Goal: Transaction & Acquisition: Purchase product/service

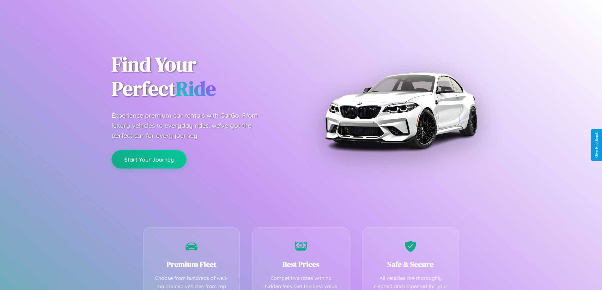
scroll to position [184, 0]
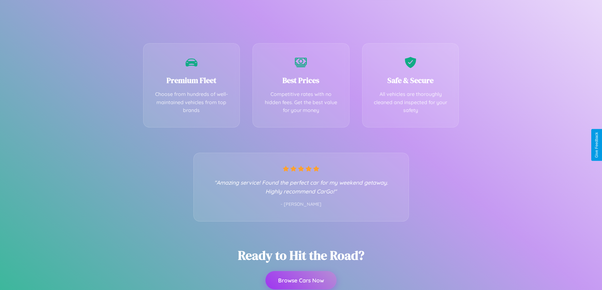
click at [301, 281] on button "Browse Cars Now" at bounding box center [300, 280] width 71 height 18
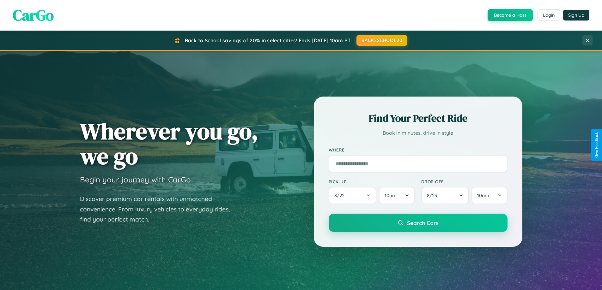
scroll to position [435, 0]
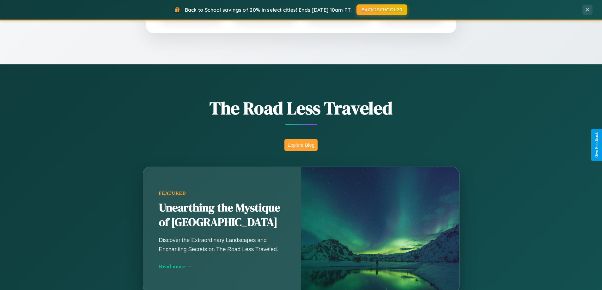
click at [301, 145] on button "Explore Blog" at bounding box center [300, 145] width 33 height 12
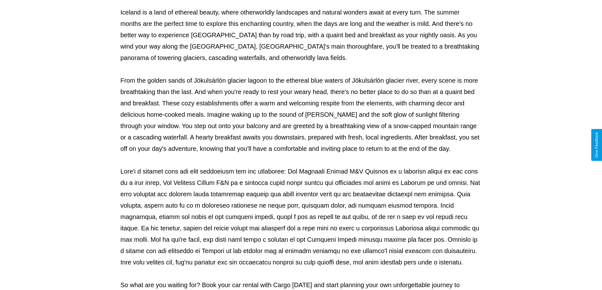
scroll to position [204, 0]
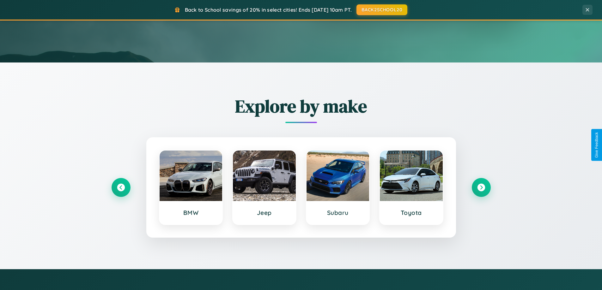
scroll to position [19, 0]
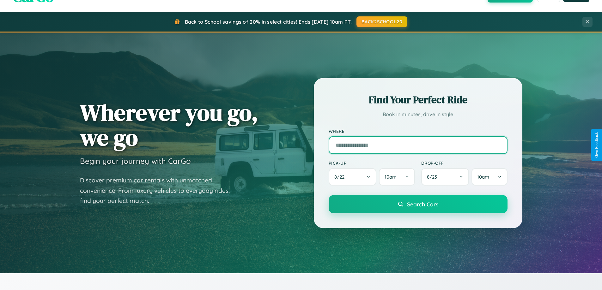
click at [418, 145] on input "text" at bounding box center [418, 146] width 179 height 18
type input "**********"
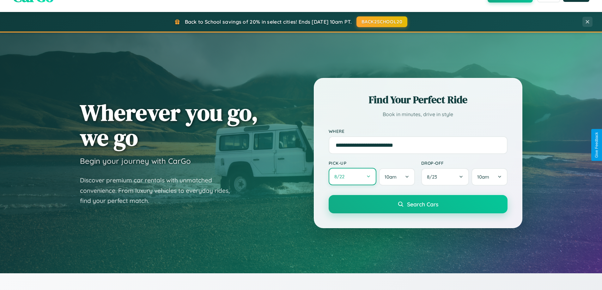
click at [352, 177] on button "8 / 22" at bounding box center [353, 176] width 48 height 17
select select "*"
select select "****"
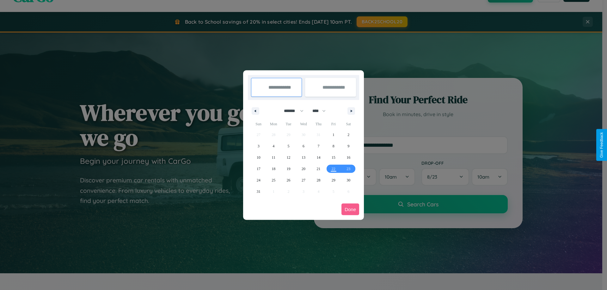
click at [291, 111] on select "******* ******** ***** ***** *** **** **** ****** ********* ******* ******** **…" at bounding box center [292, 111] width 27 height 10
select select "*"
click at [322, 111] on select "**** **** **** **** **** **** **** **** **** **** **** **** **** **** **** ****…" at bounding box center [318, 111] width 19 height 10
select select "****"
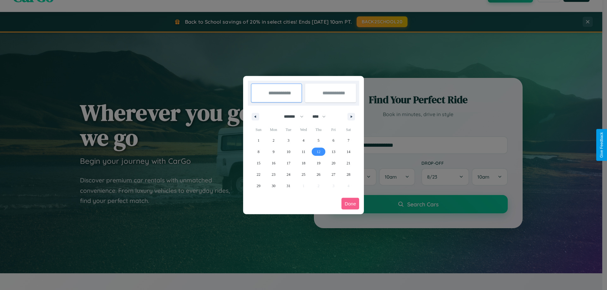
click at [318, 152] on span "12" at bounding box center [318, 151] width 4 height 11
type input "**********"
click at [318, 163] on span "19" at bounding box center [318, 163] width 4 height 11
type input "**********"
click at [350, 204] on button "Done" at bounding box center [350, 204] width 18 height 12
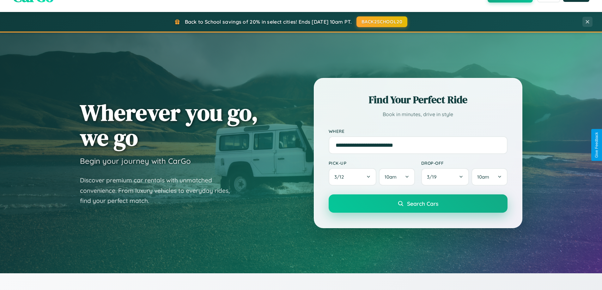
click at [418, 204] on span "Search Cars" at bounding box center [422, 203] width 31 height 7
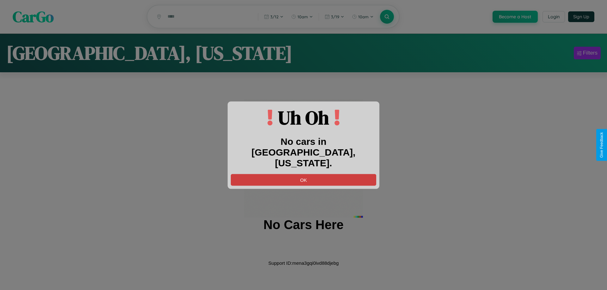
click at [303, 174] on button "OK" at bounding box center [303, 180] width 145 height 12
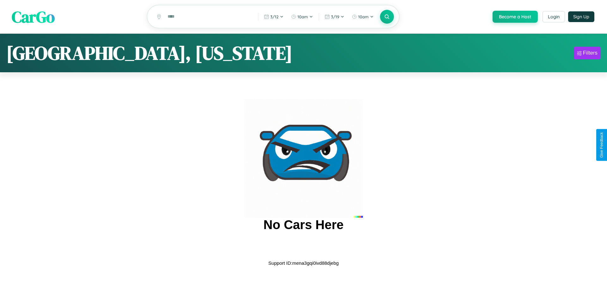
click at [33, 17] on span "CarGo" at bounding box center [33, 17] width 43 height 22
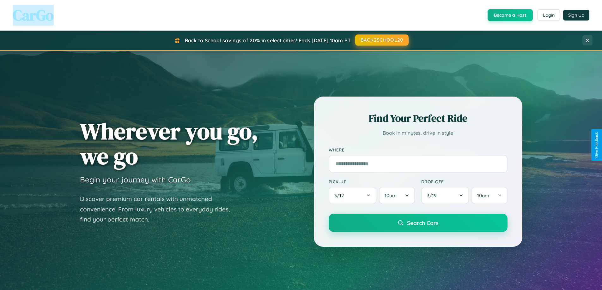
click at [381, 40] on button "BACK2SCHOOL20" at bounding box center [381, 39] width 53 height 11
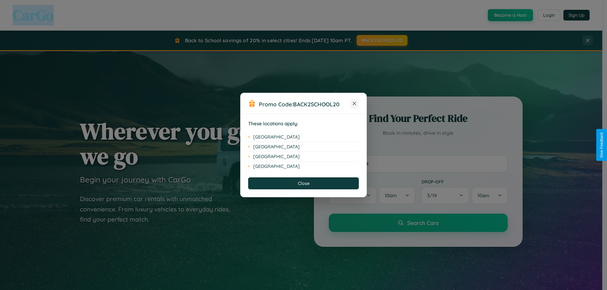
click at [354, 104] on icon at bounding box center [354, 103] width 3 height 3
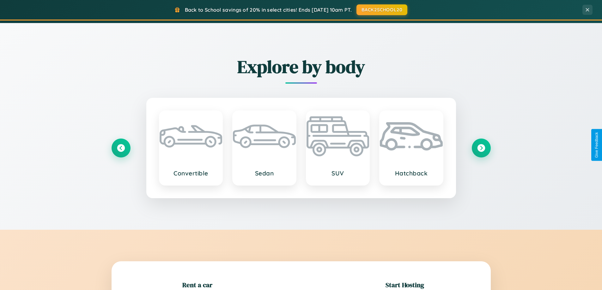
scroll to position [740, 0]
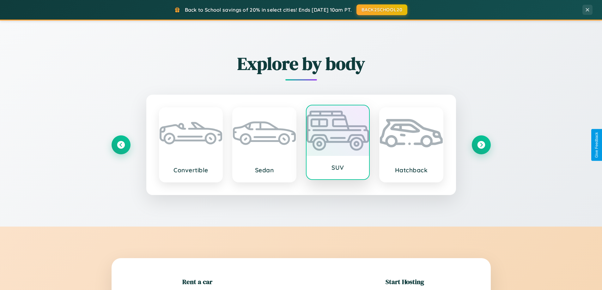
click at [338, 144] on div at bounding box center [338, 131] width 63 height 51
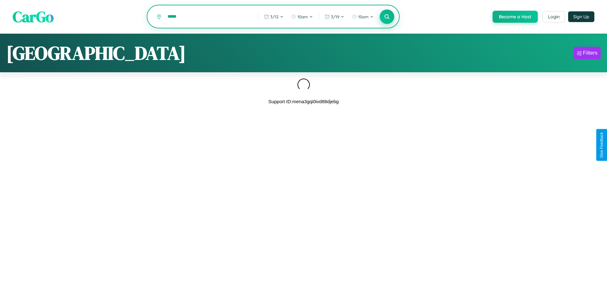
type input "*****"
click at [386, 17] on icon at bounding box center [387, 17] width 6 height 6
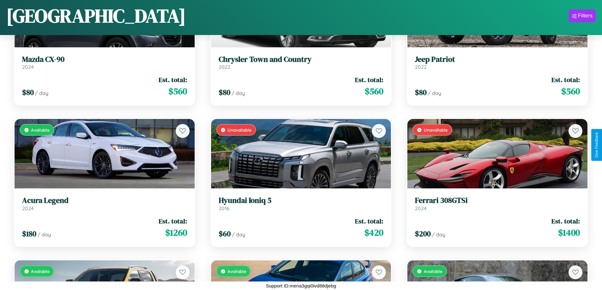
scroll to position [4051, 0]
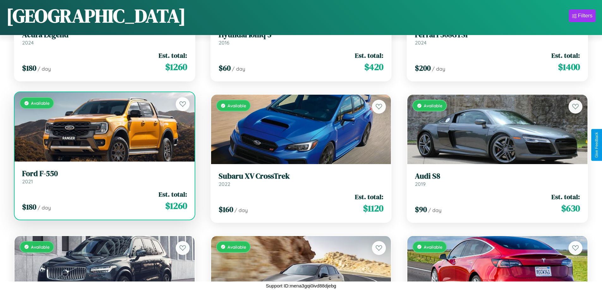
click at [104, 180] on link "Ford F-550 2021" at bounding box center [104, 176] width 165 height 15
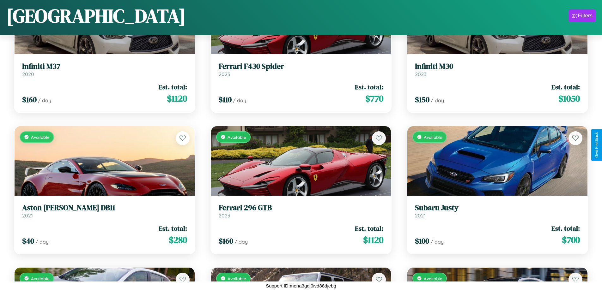
scroll to position [1362, 0]
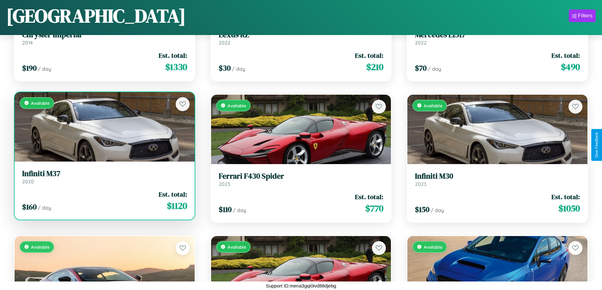
click at [104, 180] on link "Infiniti M37 2020" at bounding box center [104, 176] width 165 height 15
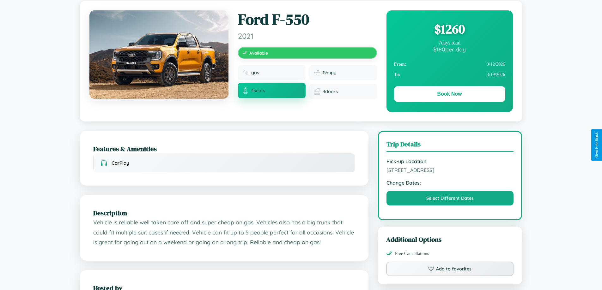
scroll to position [65, 0]
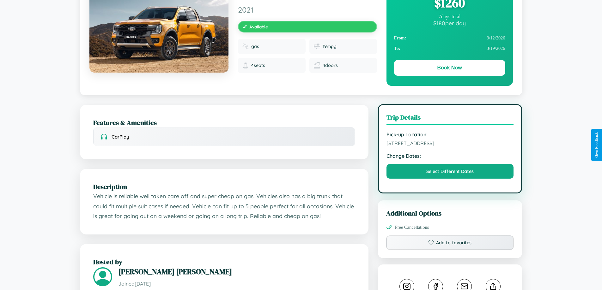
click at [450, 144] on span "9705 School Street Delhi Delhi 61092 India" at bounding box center [450, 143] width 127 height 6
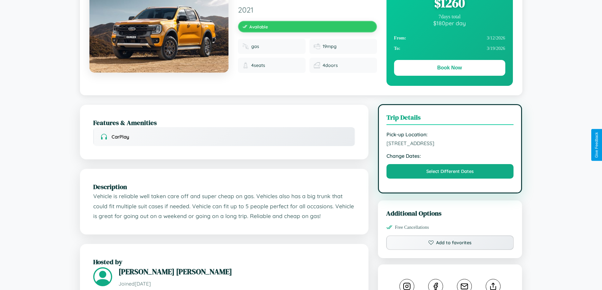
click at [450, 144] on span "9705 School Street Delhi Delhi 61092 India" at bounding box center [450, 143] width 127 height 6
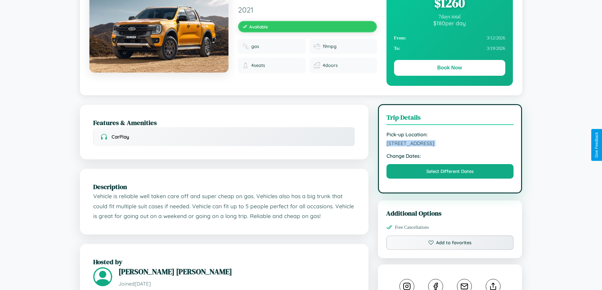
click at [450, 144] on span "9705 School Street Delhi Delhi 61092 India" at bounding box center [450, 143] width 127 height 6
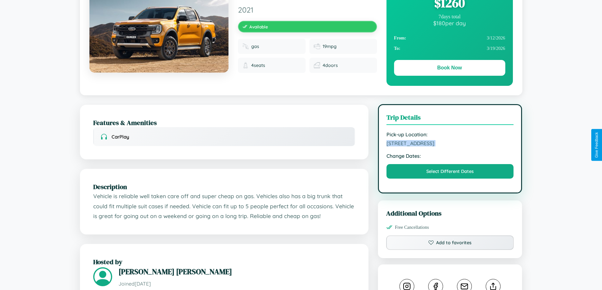
click at [450, 144] on span "9705 School Street Delhi Delhi 61092 India" at bounding box center [450, 143] width 127 height 6
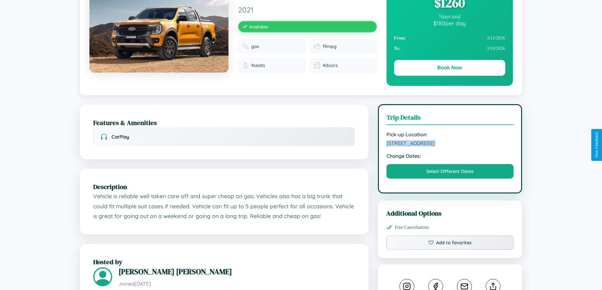
click at [450, 144] on span "9705 School Street Delhi Delhi 61092 India" at bounding box center [450, 143] width 127 height 6
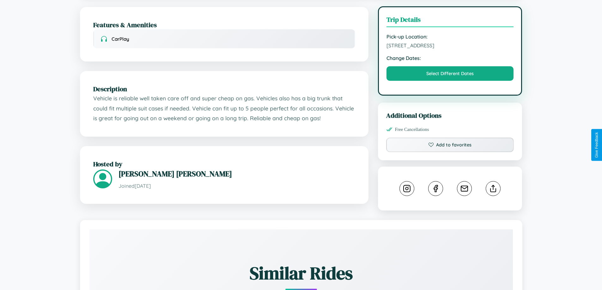
scroll to position [208, 0]
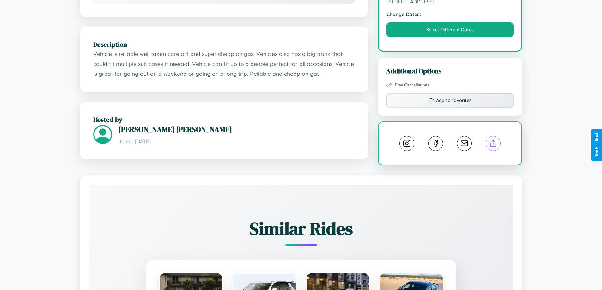
click at [493, 144] on line at bounding box center [493, 142] width 0 height 4
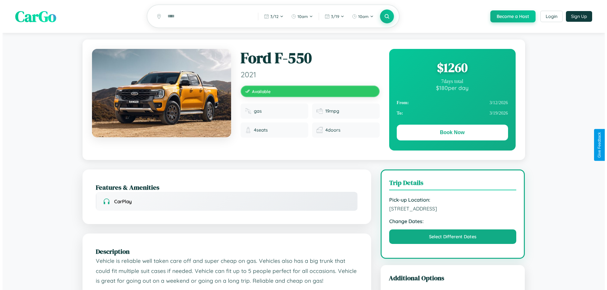
scroll to position [0, 0]
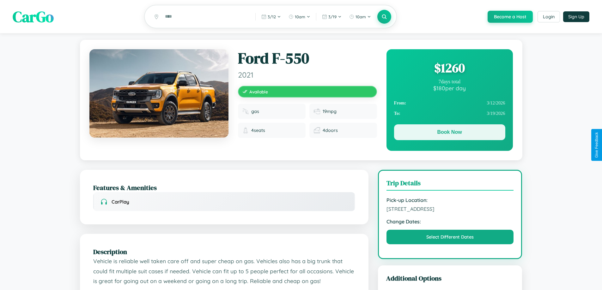
click at [449, 134] on button "Book Now" at bounding box center [449, 133] width 111 height 16
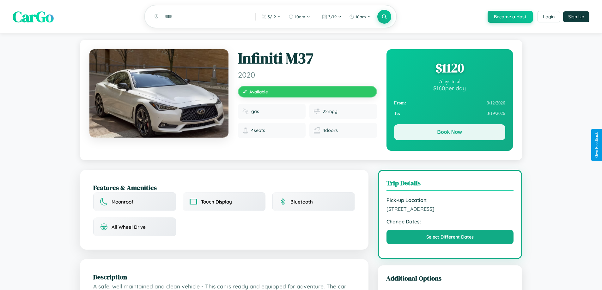
click at [449, 134] on button "Book Now" at bounding box center [449, 133] width 111 height 16
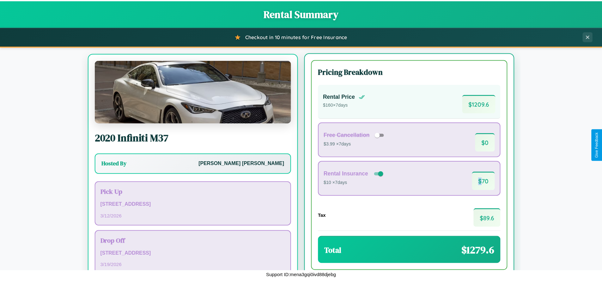
scroll to position [29, 0]
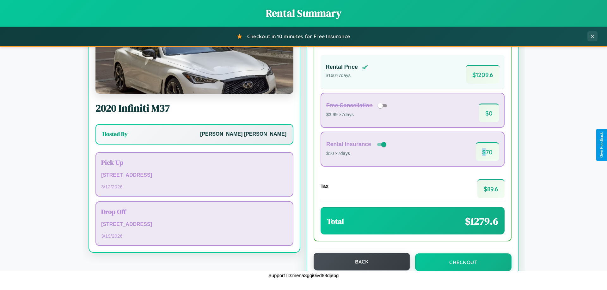
click at [359, 262] on button "Back" at bounding box center [361, 262] width 96 height 18
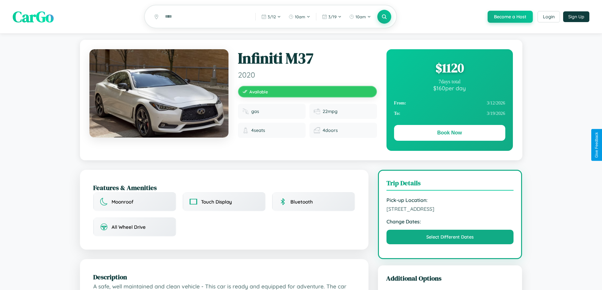
scroll to position [65, 0]
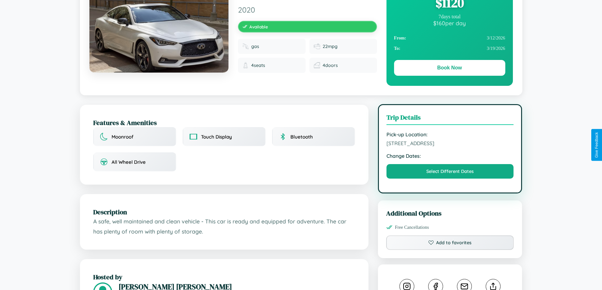
click at [450, 145] on span "3528 Liberty Street Delhi Delhi 94260 India" at bounding box center [450, 143] width 127 height 6
click at [450, 144] on span "3528 Liberty Street Delhi Delhi 94260 India" at bounding box center [450, 143] width 127 height 6
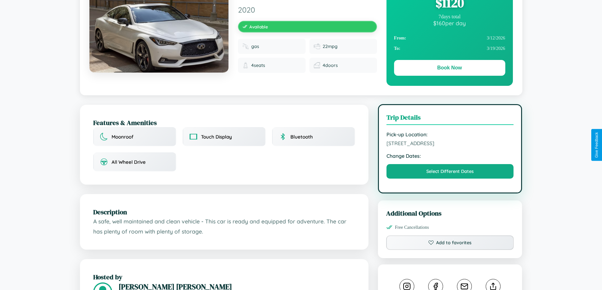
click at [450, 144] on span "3528 Liberty Street Delhi Delhi 94260 India" at bounding box center [450, 143] width 127 height 6
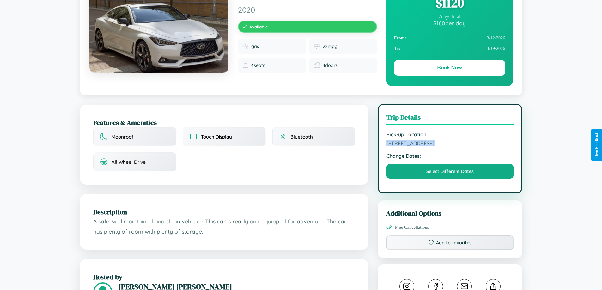
click at [450, 144] on span "3528 Liberty Street Delhi Delhi 94260 India" at bounding box center [450, 143] width 127 height 6
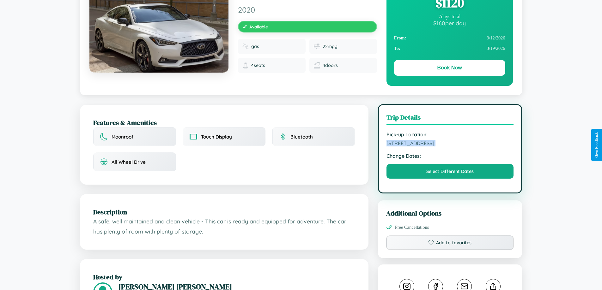
click at [450, 144] on span "3528 Liberty Street Delhi Delhi 94260 India" at bounding box center [450, 143] width 127 height 6
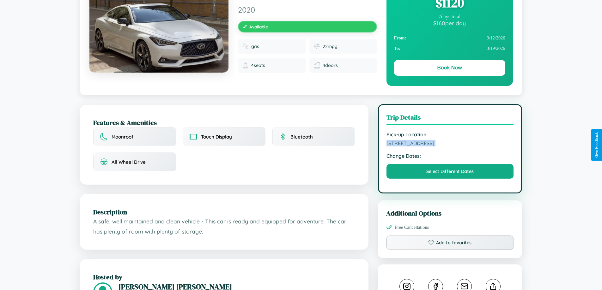
click at [450, 144] on span "3528 Liberty Street Delhi Delhi 94260 India" at bounding box center [450, 143] width 127 height 6
